Goal: Task Accomplishment & Management: Use online tool/utility

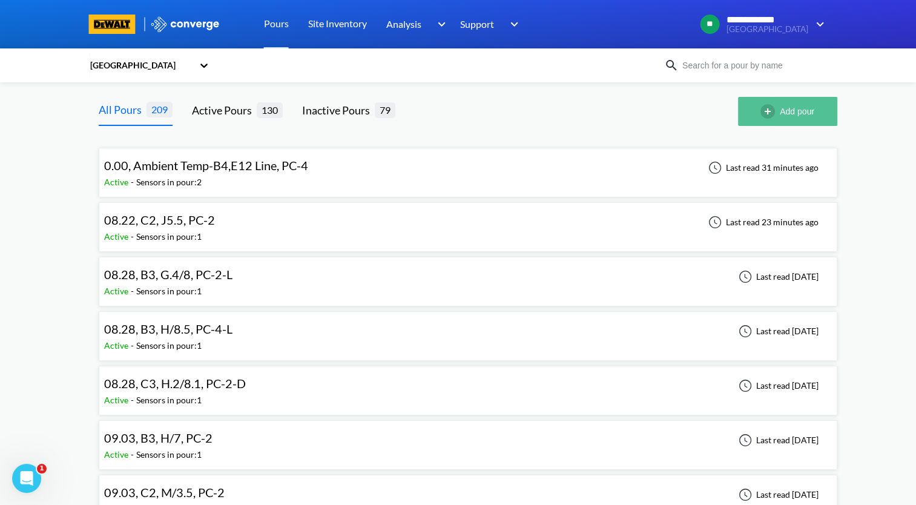
click at [820, 121] on button "Add pour" at bounding box center [787, 111] width 99 height 29
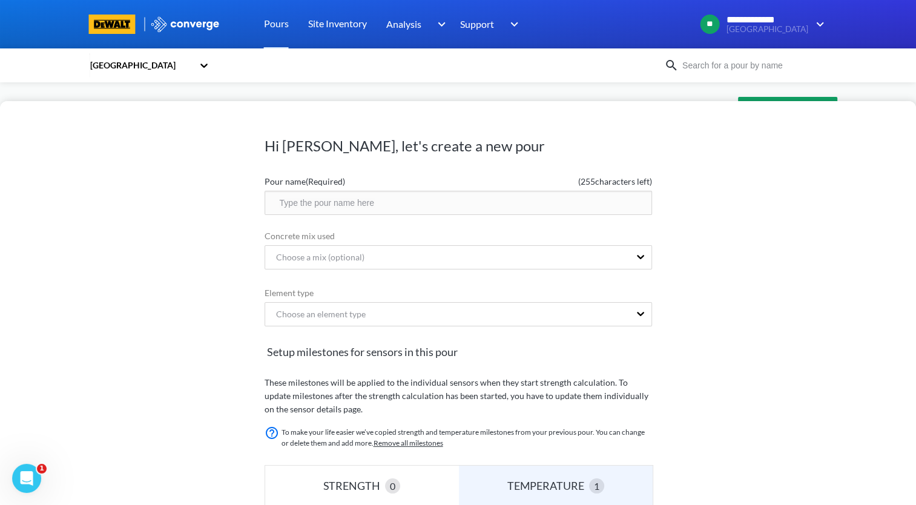
click at [400, 207] on input "text" at bounding box center [459, 203] width 388 height 24
type input "09.12, C2, L/[DOMAIN_NAME], PC-4"
click at [493, 319] on div "Choose an element type" at bounding box center [459, 314] width 388 height 24
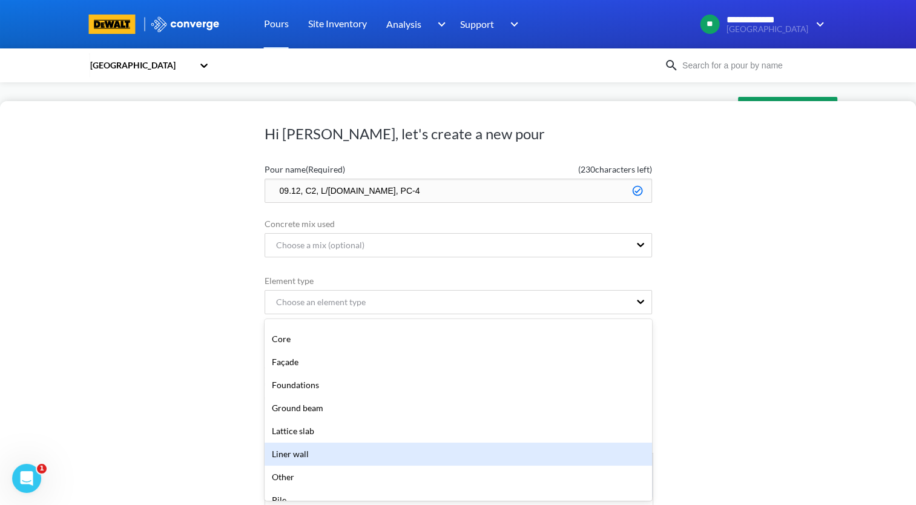
scroll to position [121, 0]
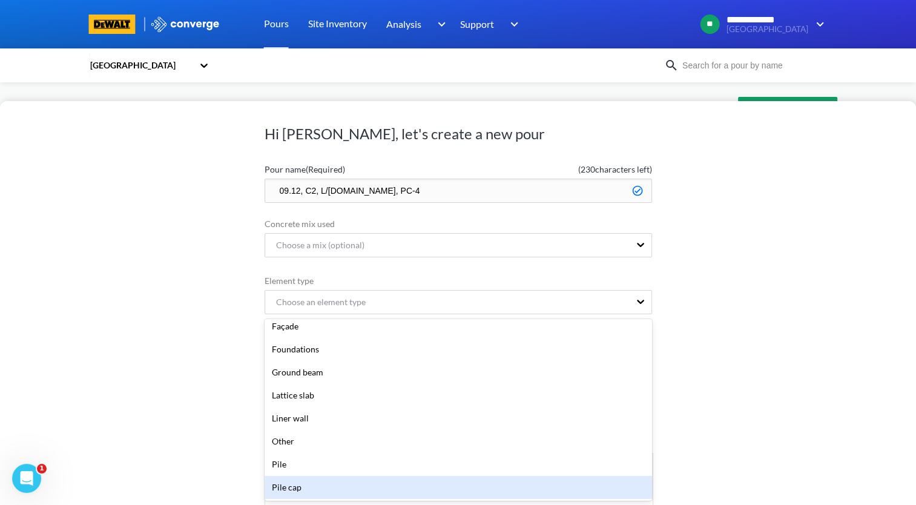
click at [436, 487] on div "Pile cap" at bounding box center [459, 487] width 388 height 23
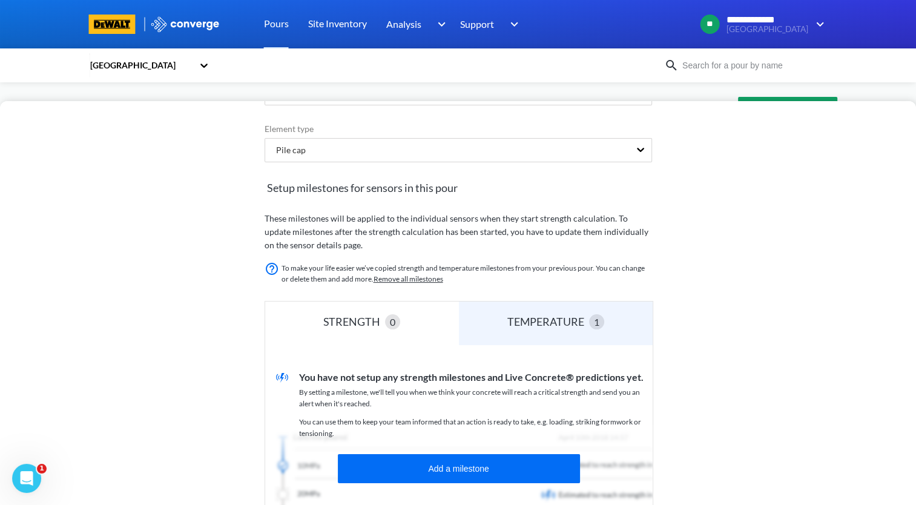
scroll to position [262, 0]
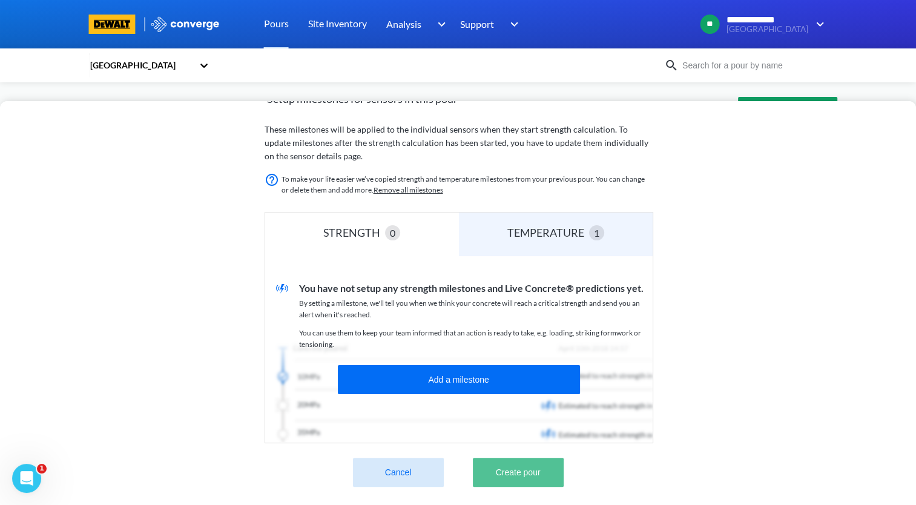
click at [535, 462] on button "Create pour" at bounding box center [518, 472] width 91 height 29
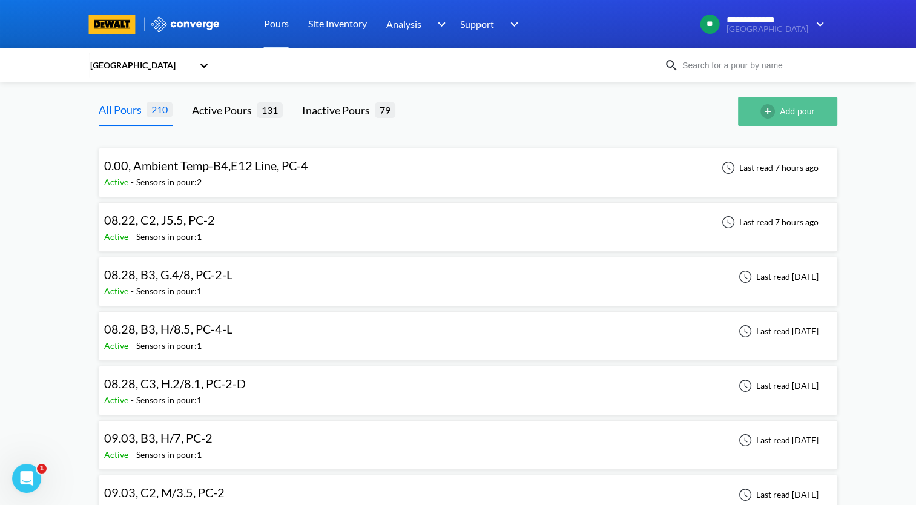
click at [800, 109] on button "Add pour" at bounding box center [787, 111] width 99 height 29
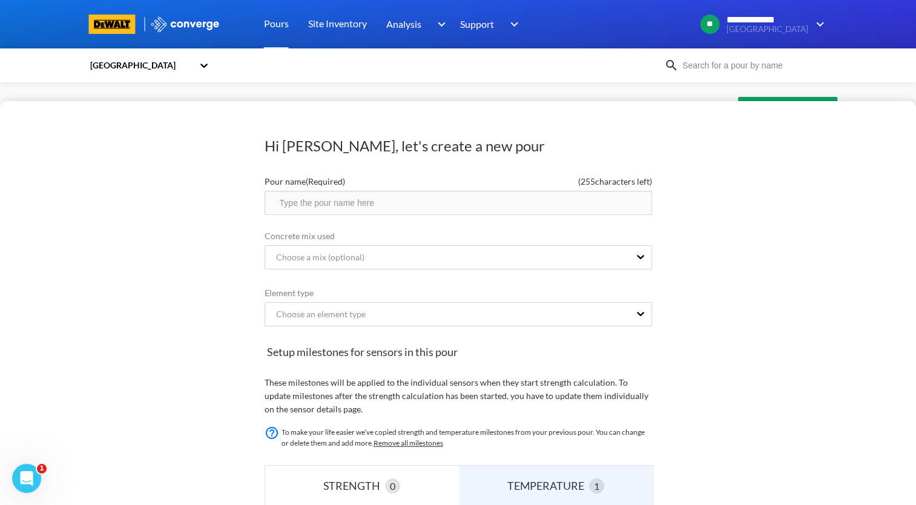
click at [467, 202] on input "text" at bounding box center [459, 203] width 388 height 24
type input "09.12, C4, K/11, PC-4"
click at [452, 305] on div "Choose an element type" at bounding box center [447, 314] width 365 height 23
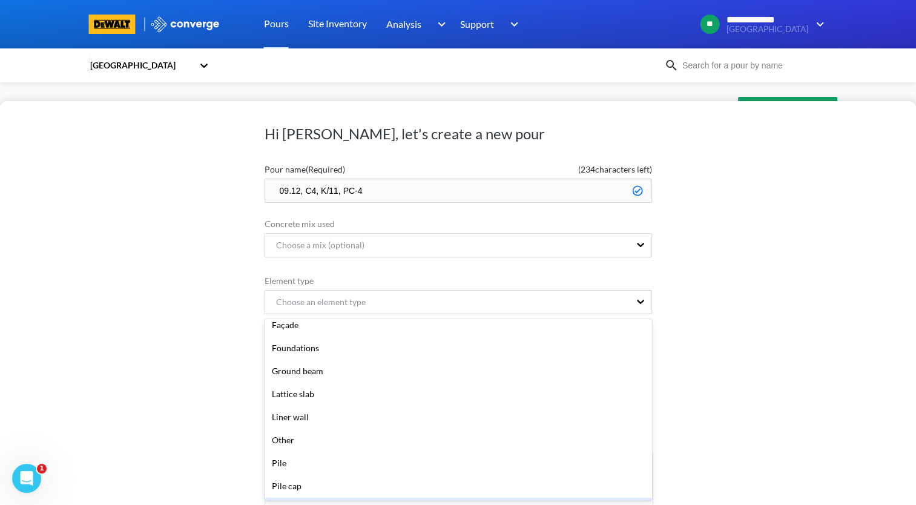
scroll to position [182, 0]
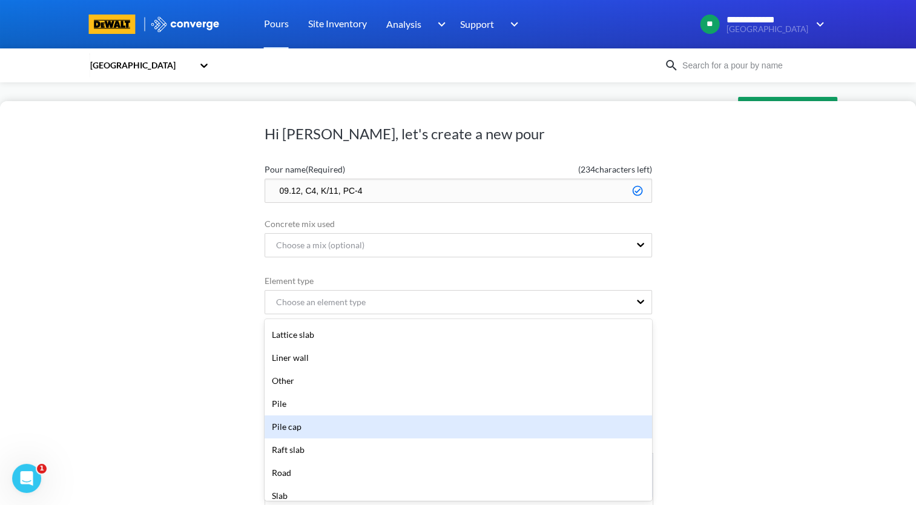
click at [339, 428] on div "Pile cap" at bounding box center [459, 427] width 388 height 23
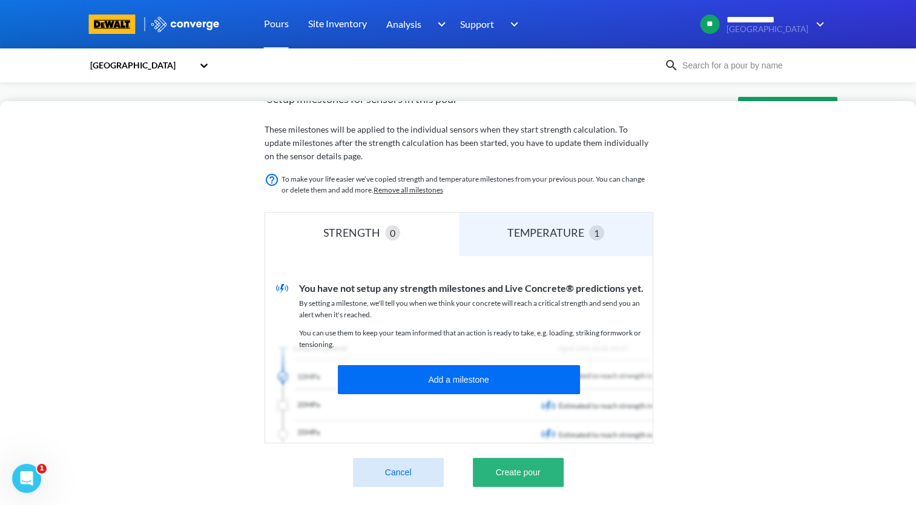
scroll to position [262, 0]
click at [540, 466] on button "Create pour" at bounding box center [518, 472] width 91 height 29
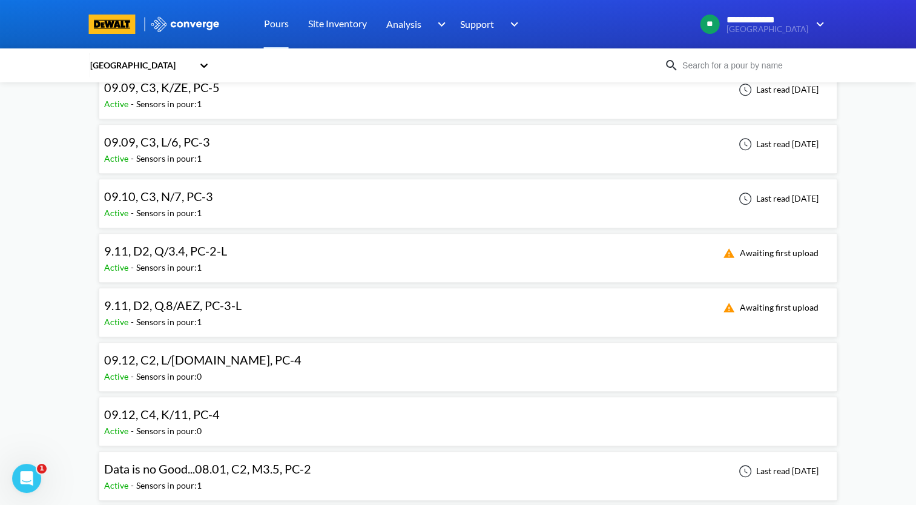
scroll to position [1211, 0]
